Goal: Information Seeking & Learning: Learn about a topic

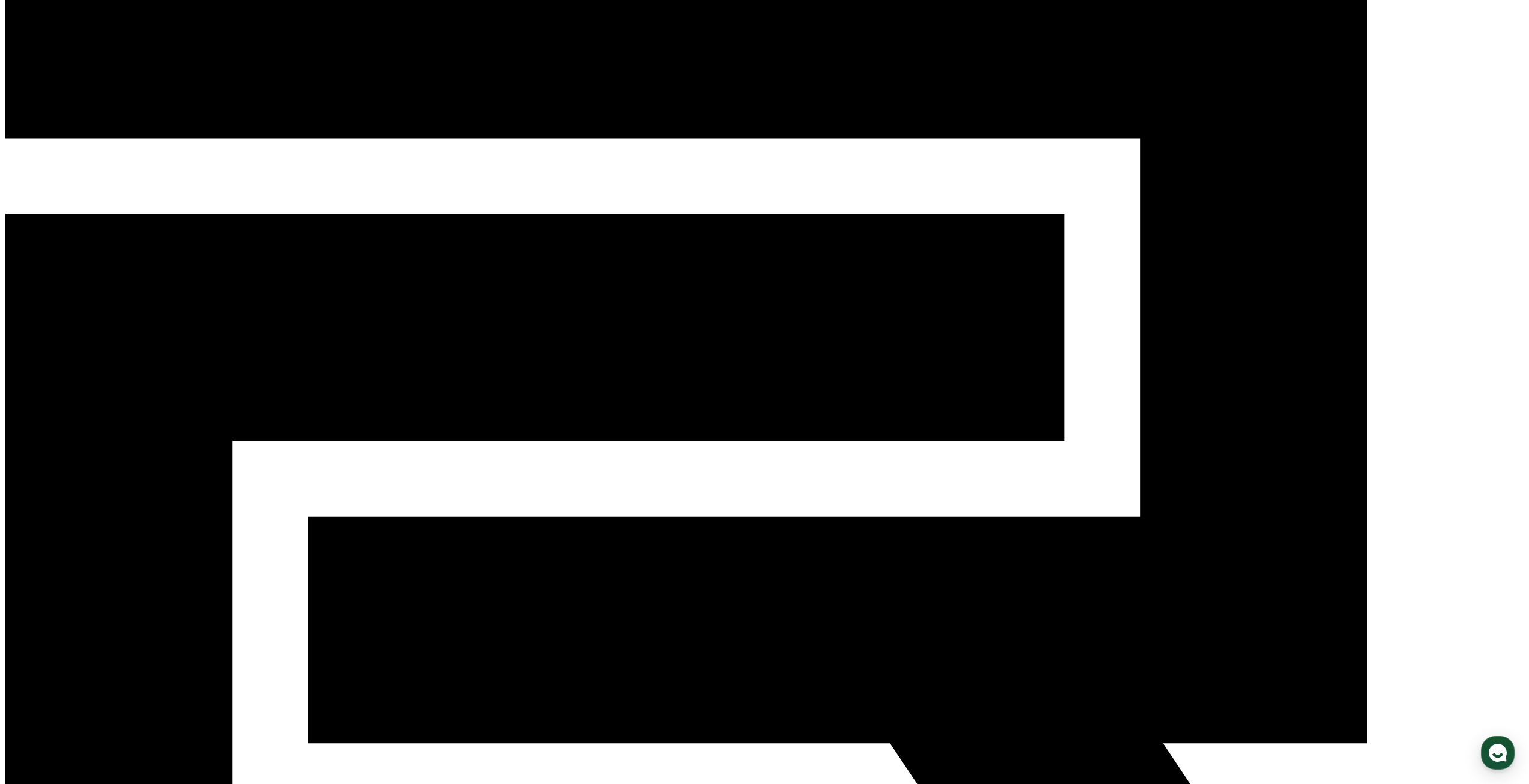
scroll to position [125, 0]
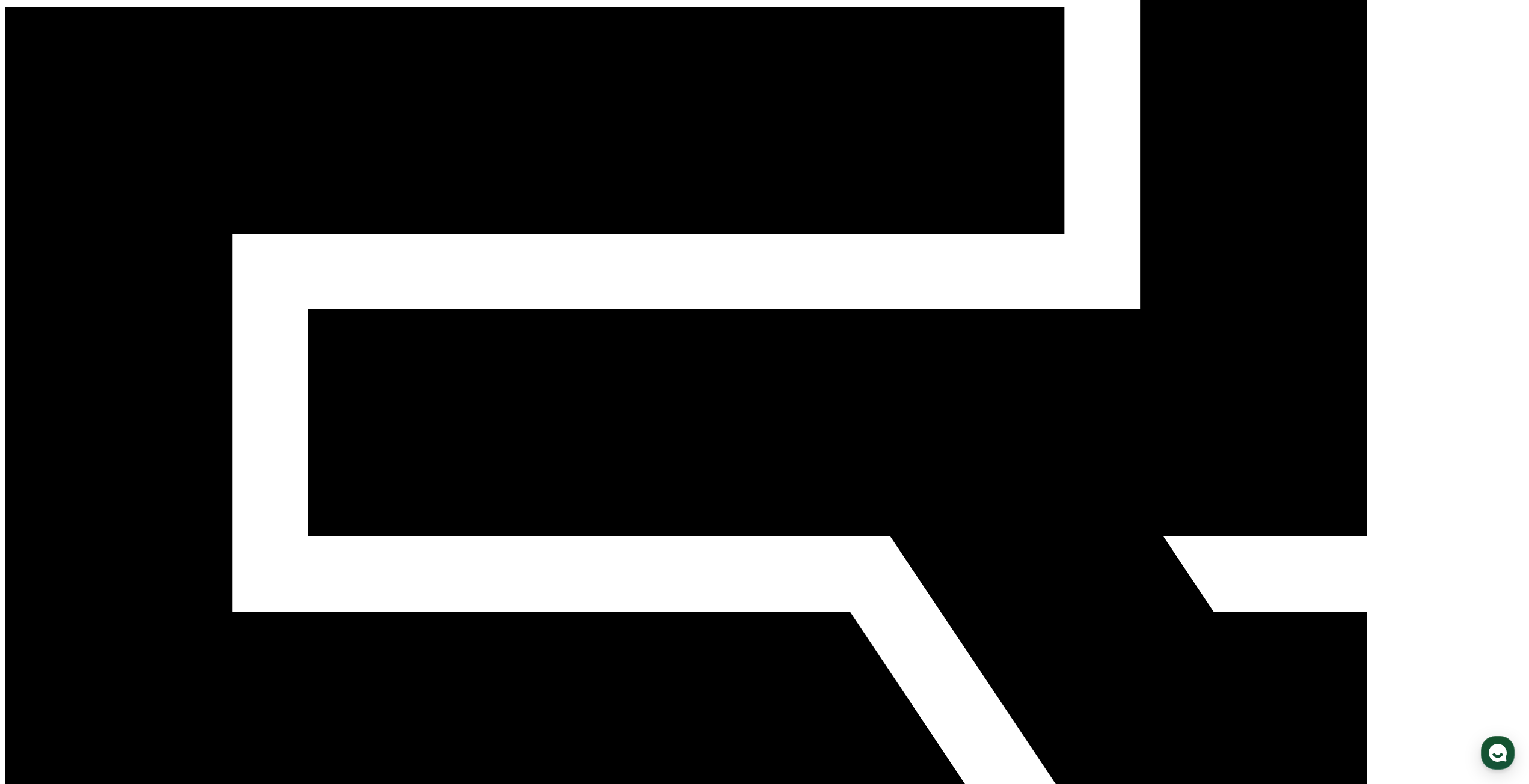
scroll to position [125, 0]
